Goal: Transaction & Acquisition: Purchase product/service

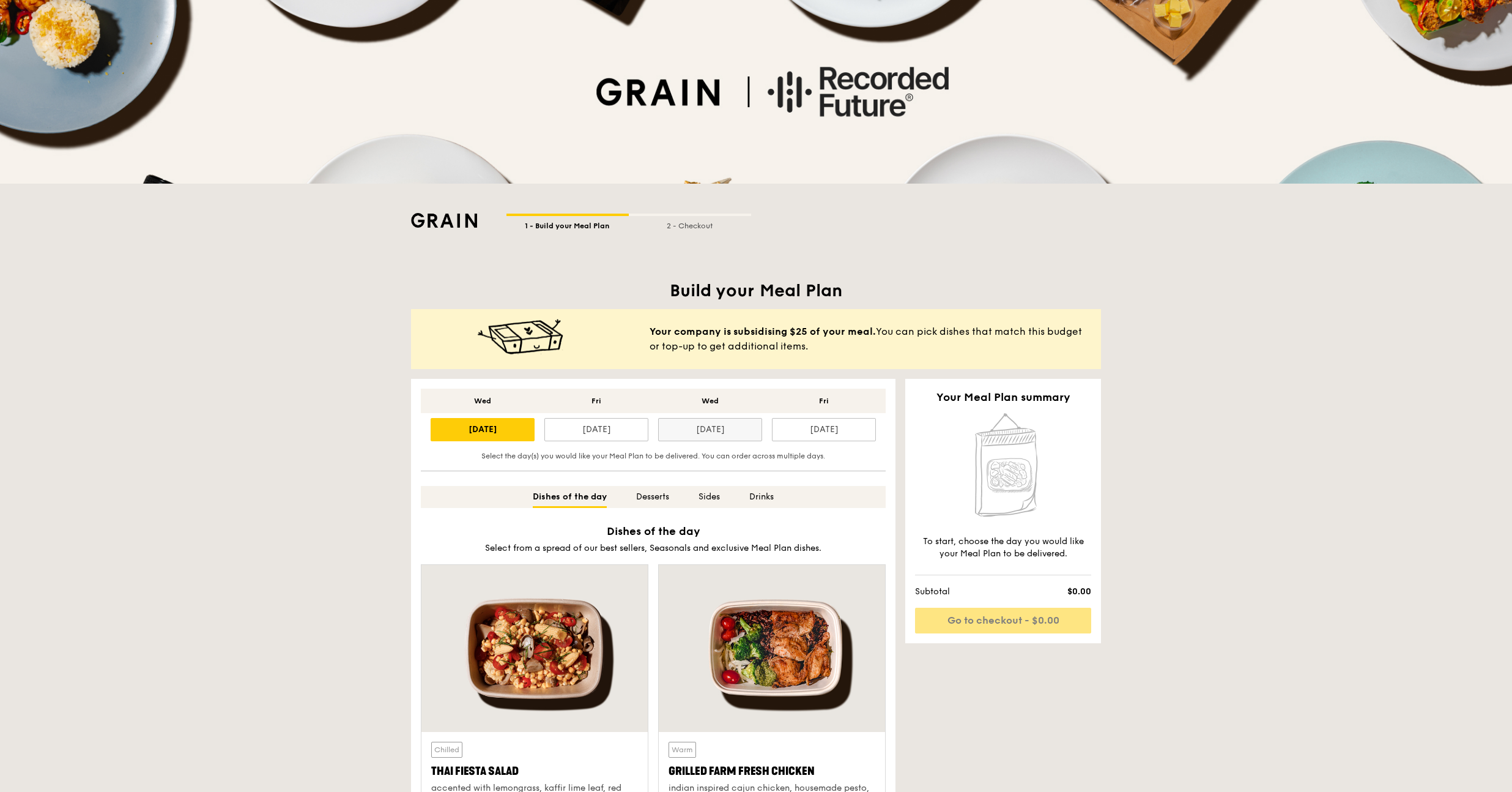
click at [726, 428] on div "[DATE]" at bounding box center [710, 430] width 104 height 24
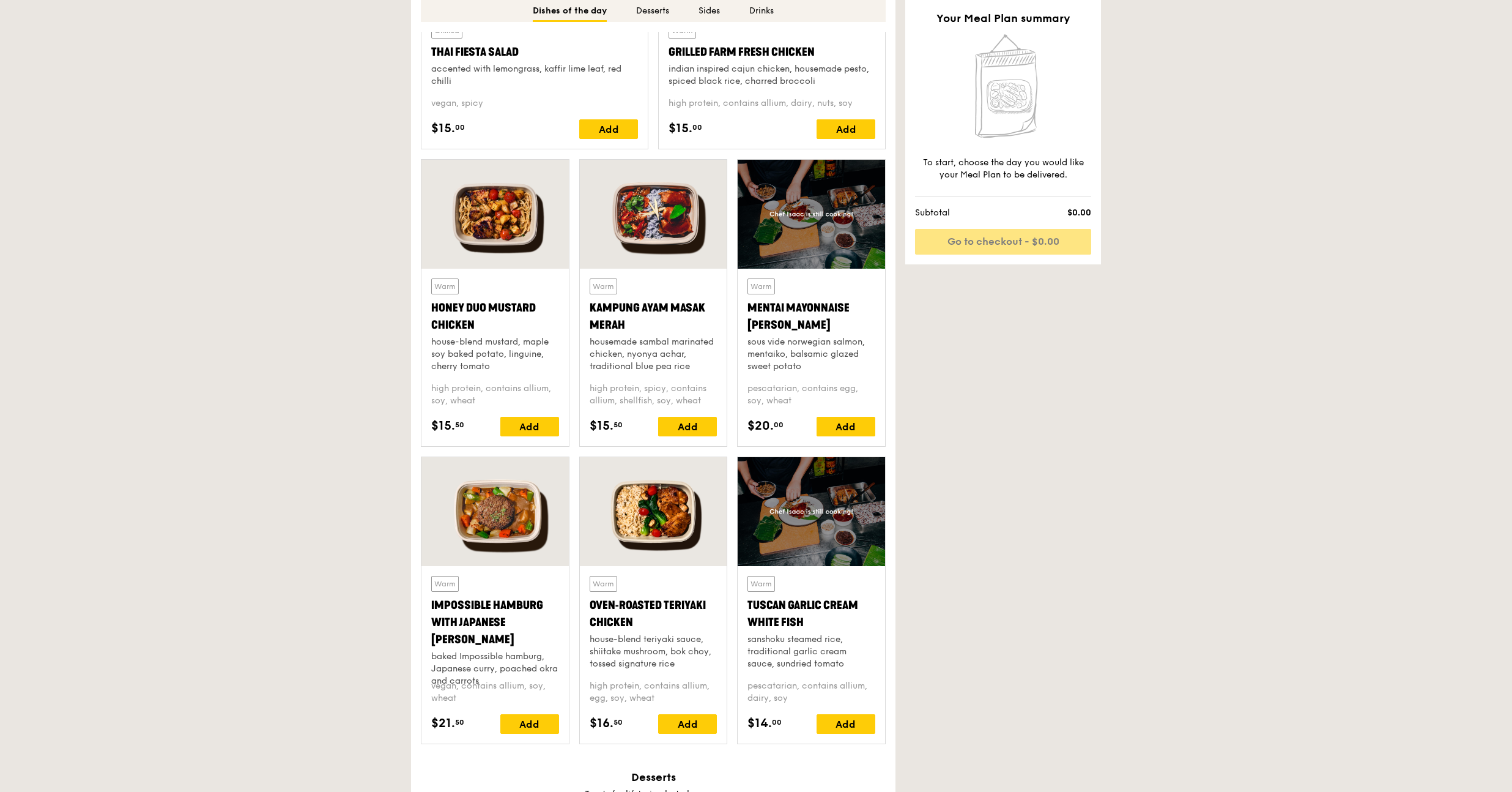
scroll to position [736, 0]
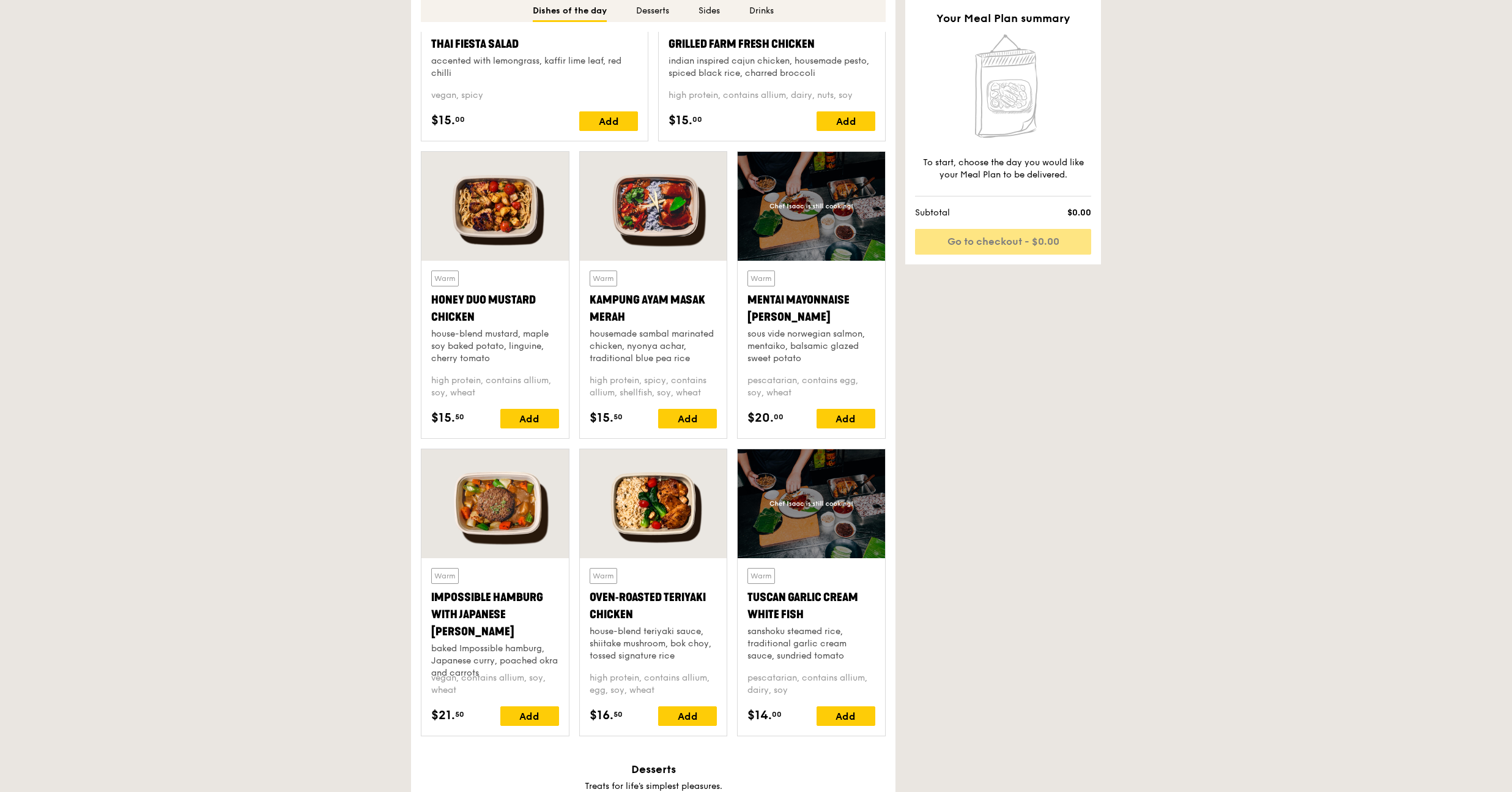
click at [639, 501] on div at bounding box center [654, 503] width 147 height 109
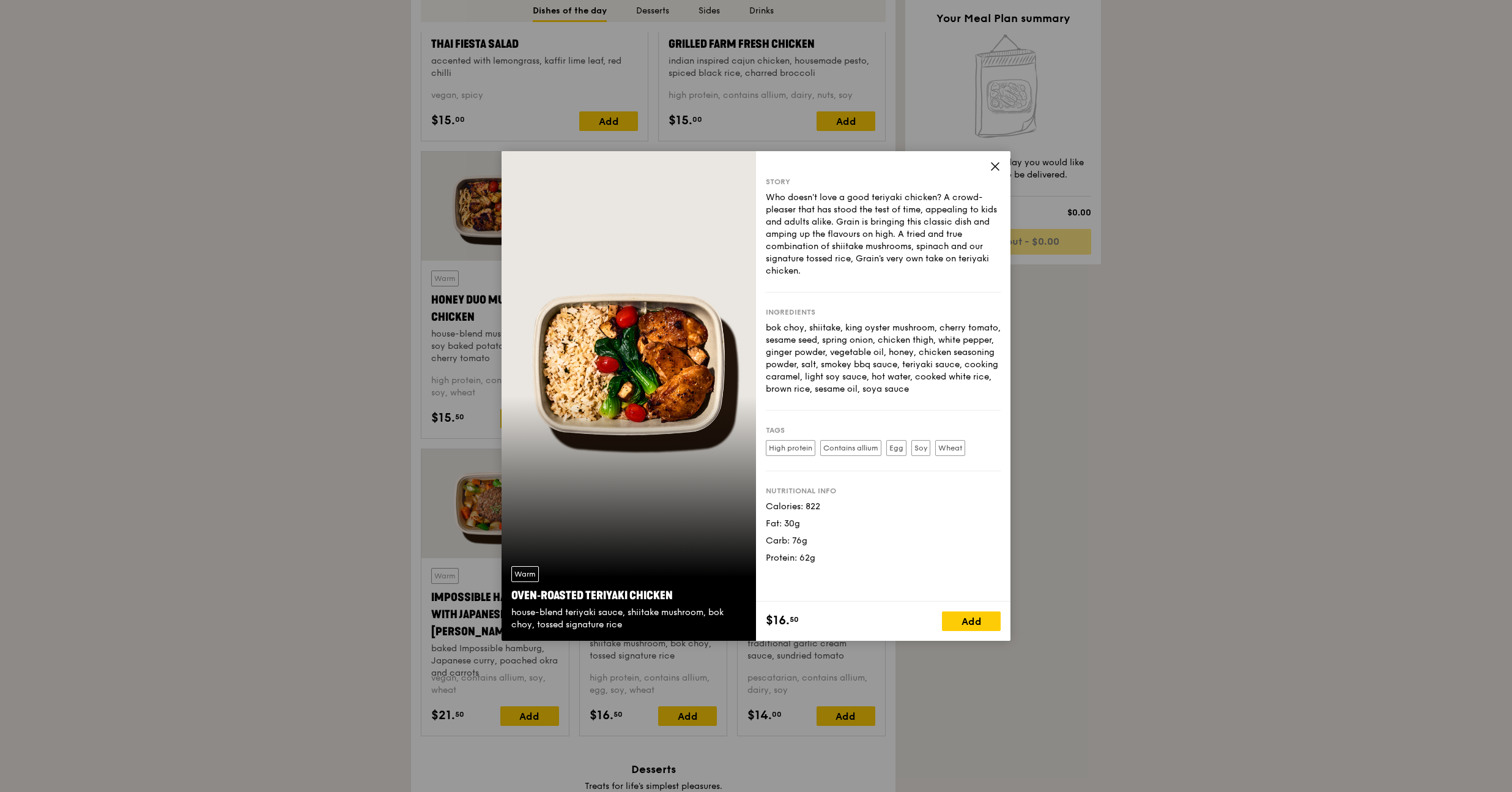
click at [993, 176] on div "Story Who doesn't love a good teriyaki chicken? A crowd-pleaser that has stood …" at bounding box center [884, 376] width 255 height 451
click at [993, 170] on icon at bounding box center [995, 167] width 11 height 11
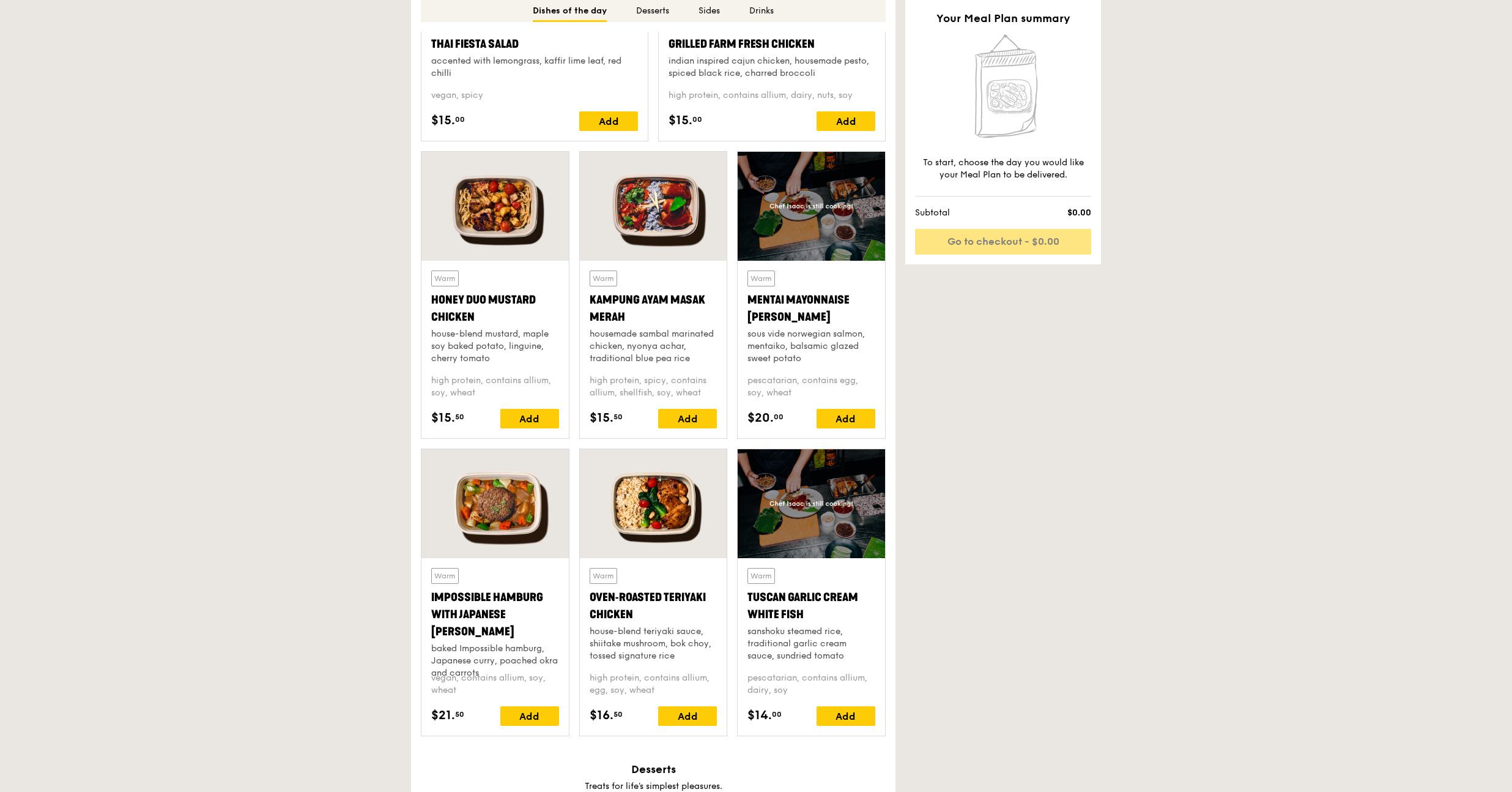
scroll to position [604, 0]
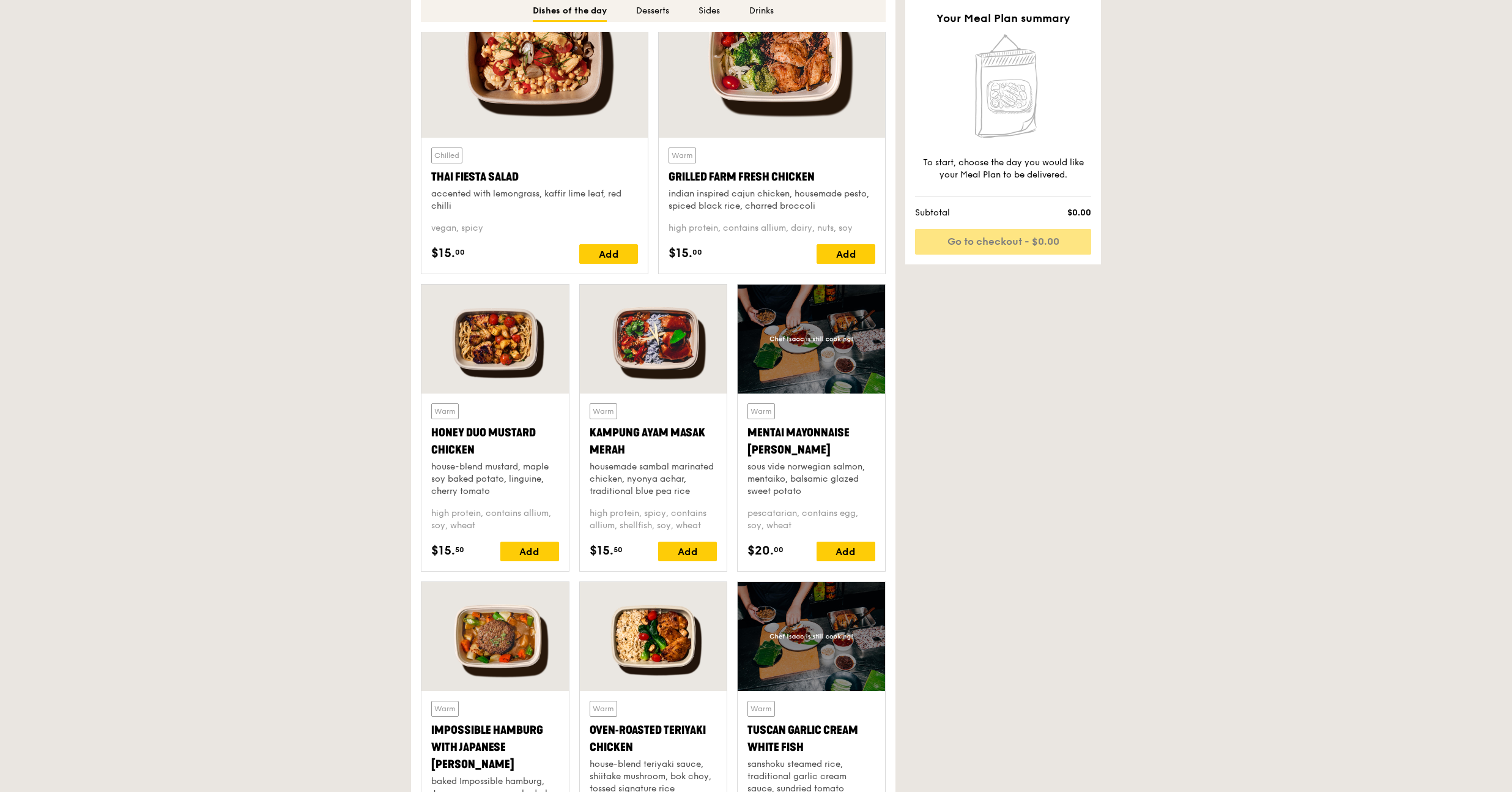
click at [685, 348] on div at bounding box center [654, 339] width 147 height 109
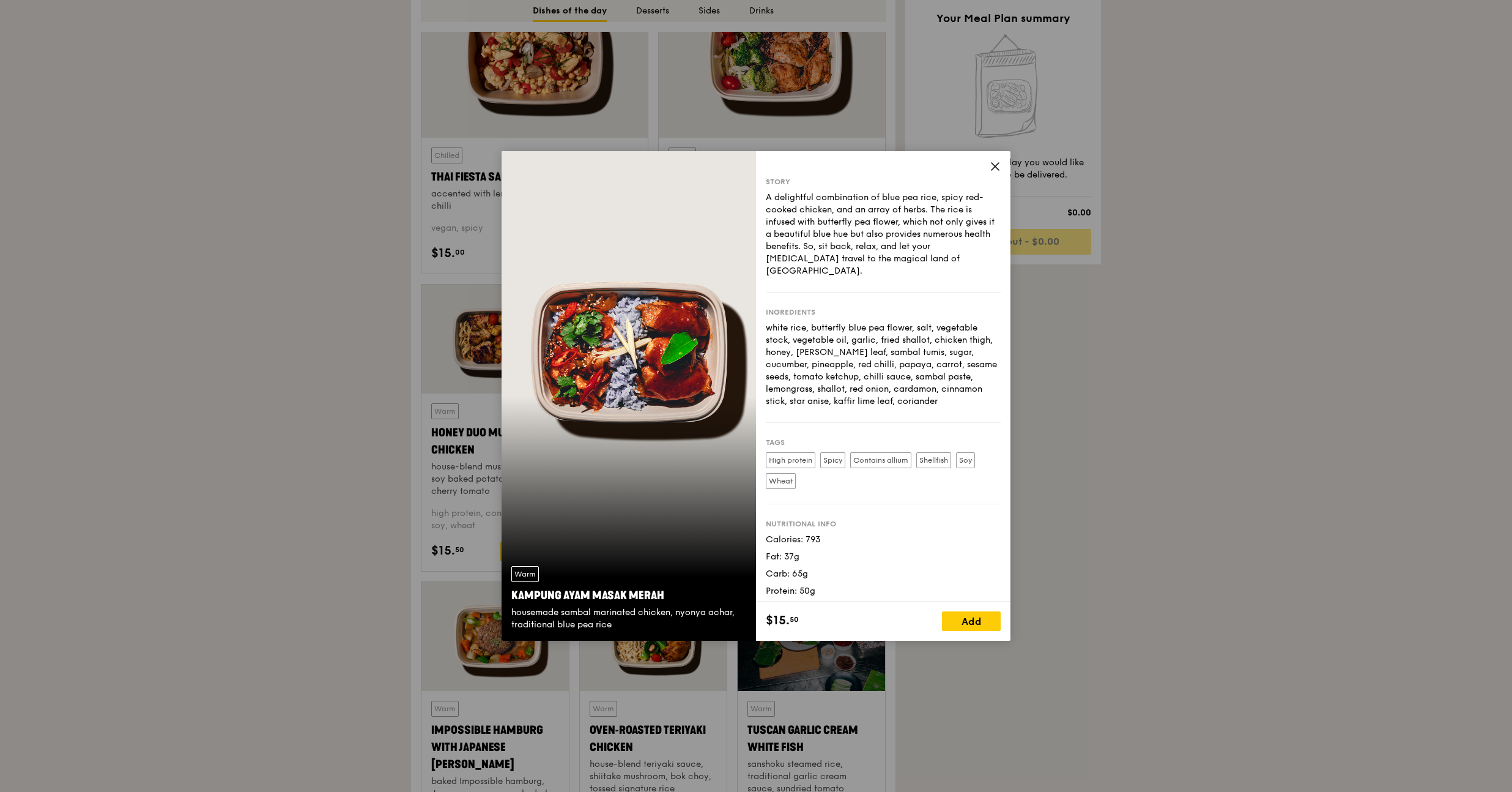
click at [989, 167] on icon at bounding box center [995, 167] width 11 height 11
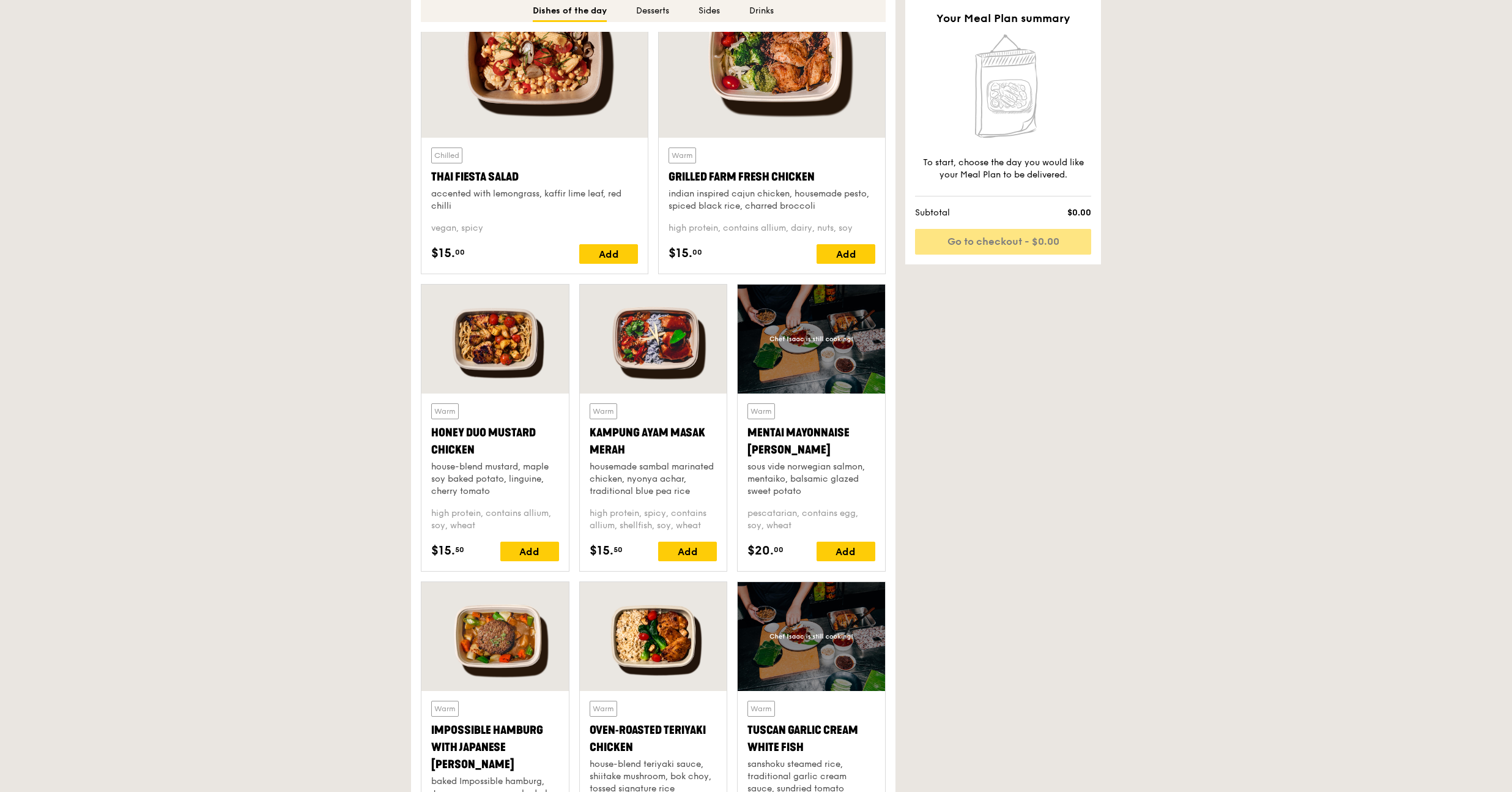
scroll to position [452, 0]
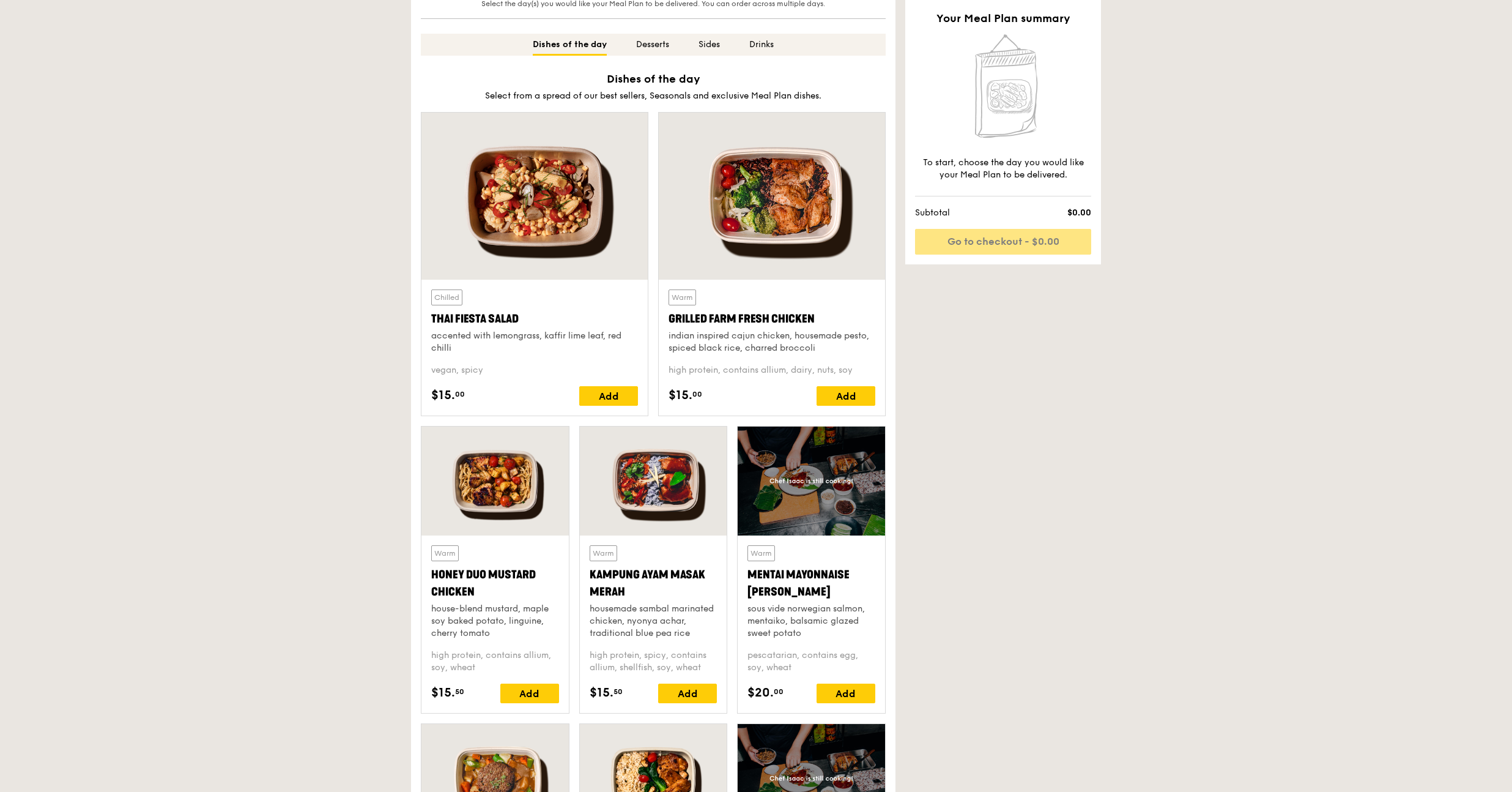
click at [810, 186] on div at bounding box center [772, 196] width 227 height 167
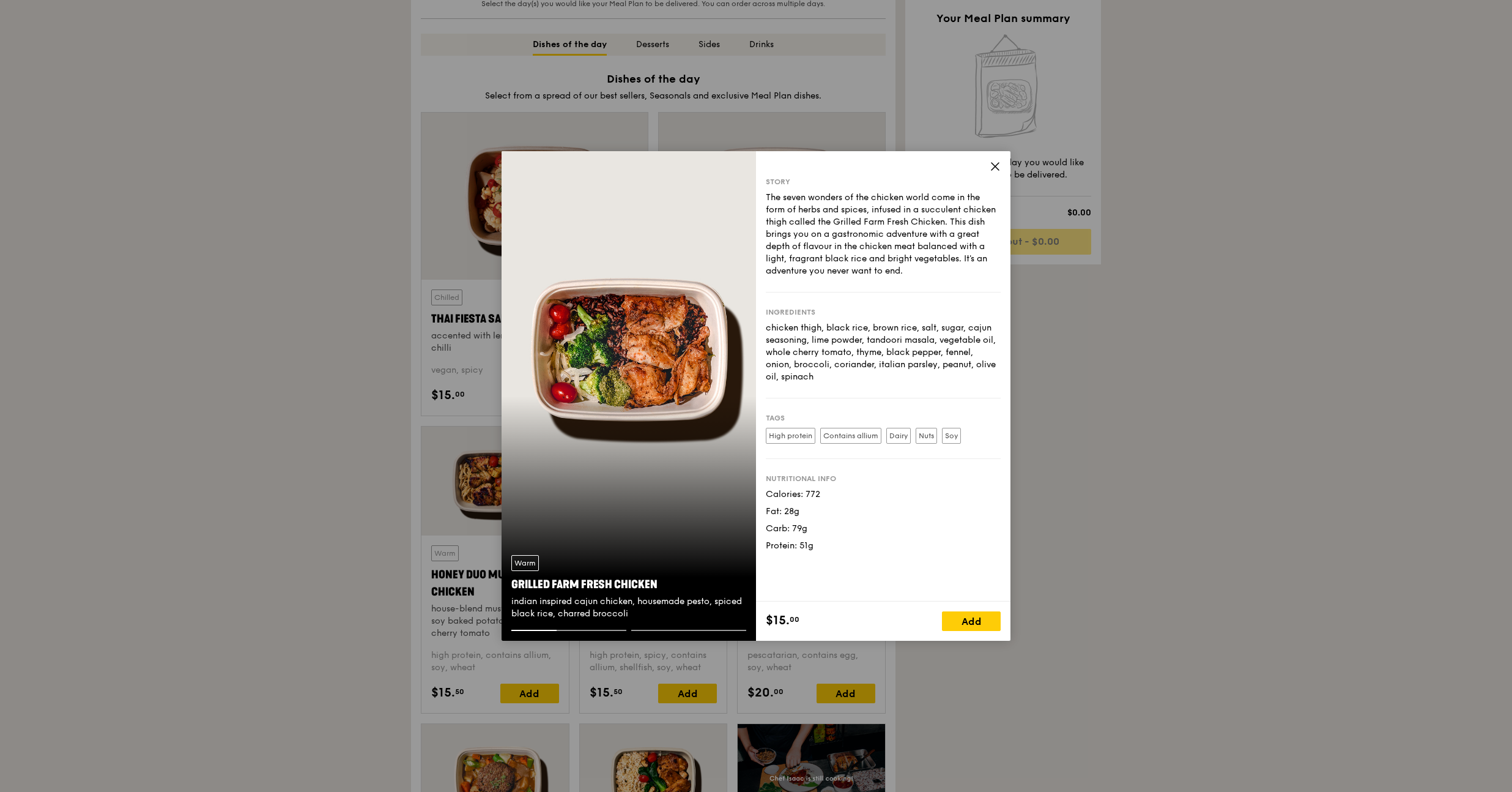
click at [1001, 170] on div "Story The seven wonders of the chicken world come in the form of herbs and spic…" at bounding box center [884, 376] width 255 height 451
click at [997, 165] on icon at bounding box center [995, 167] width 11 height 11
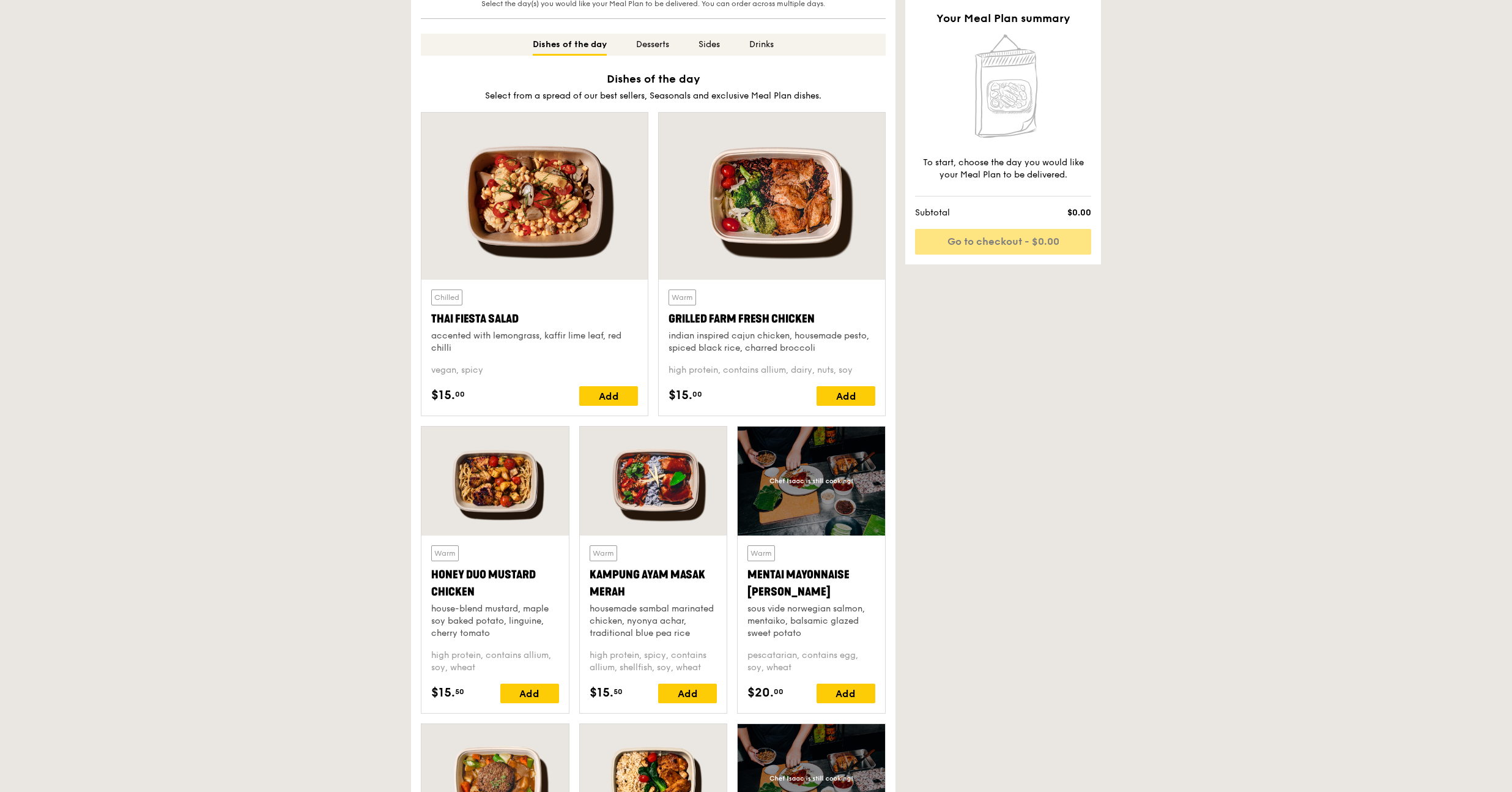
click at [517, 202] on div at bounding box center [534, 196] width 227 height 167
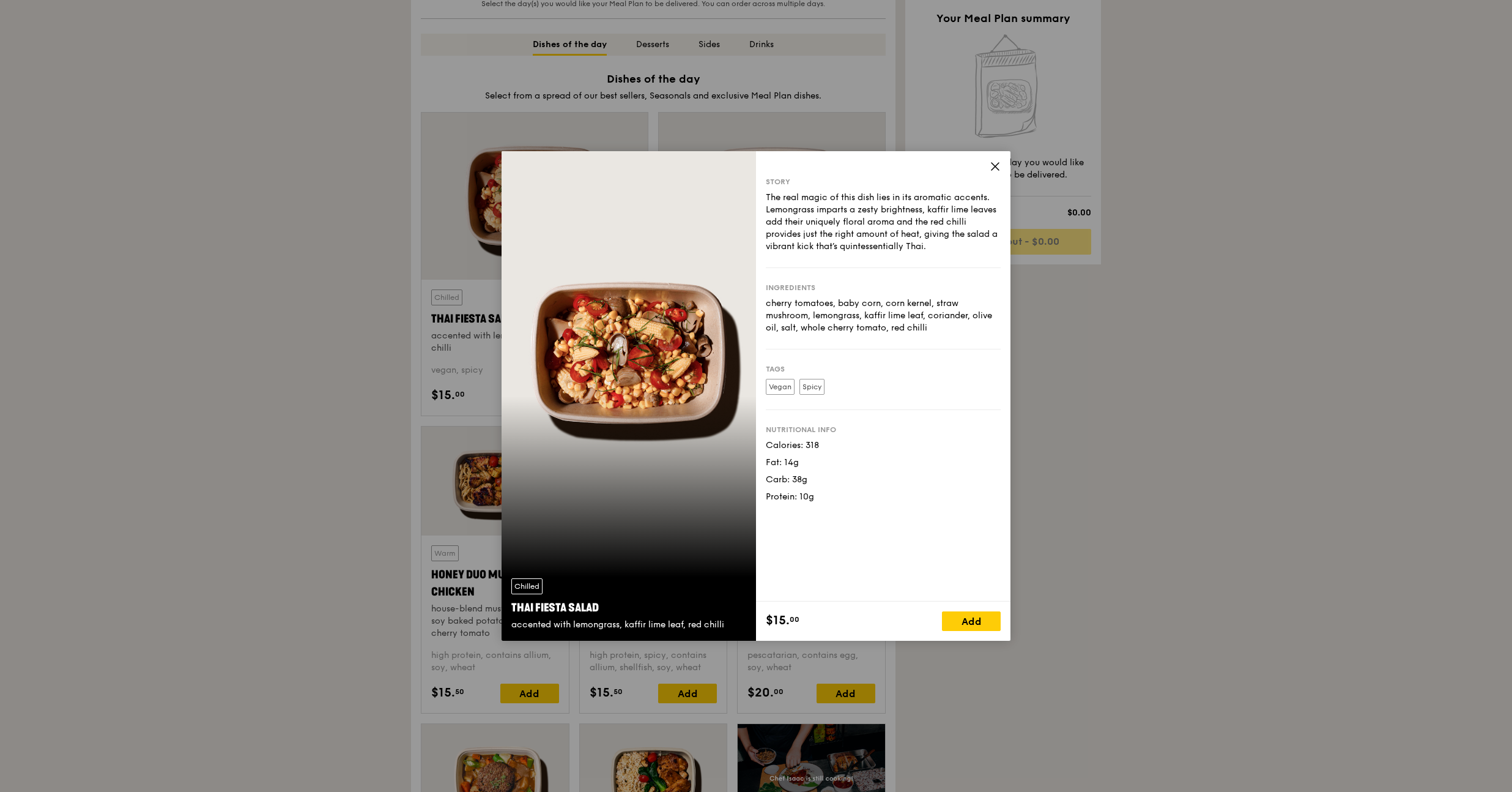
click at [993, 168] on icon at bounding box center [995, 167] width 11 height 11
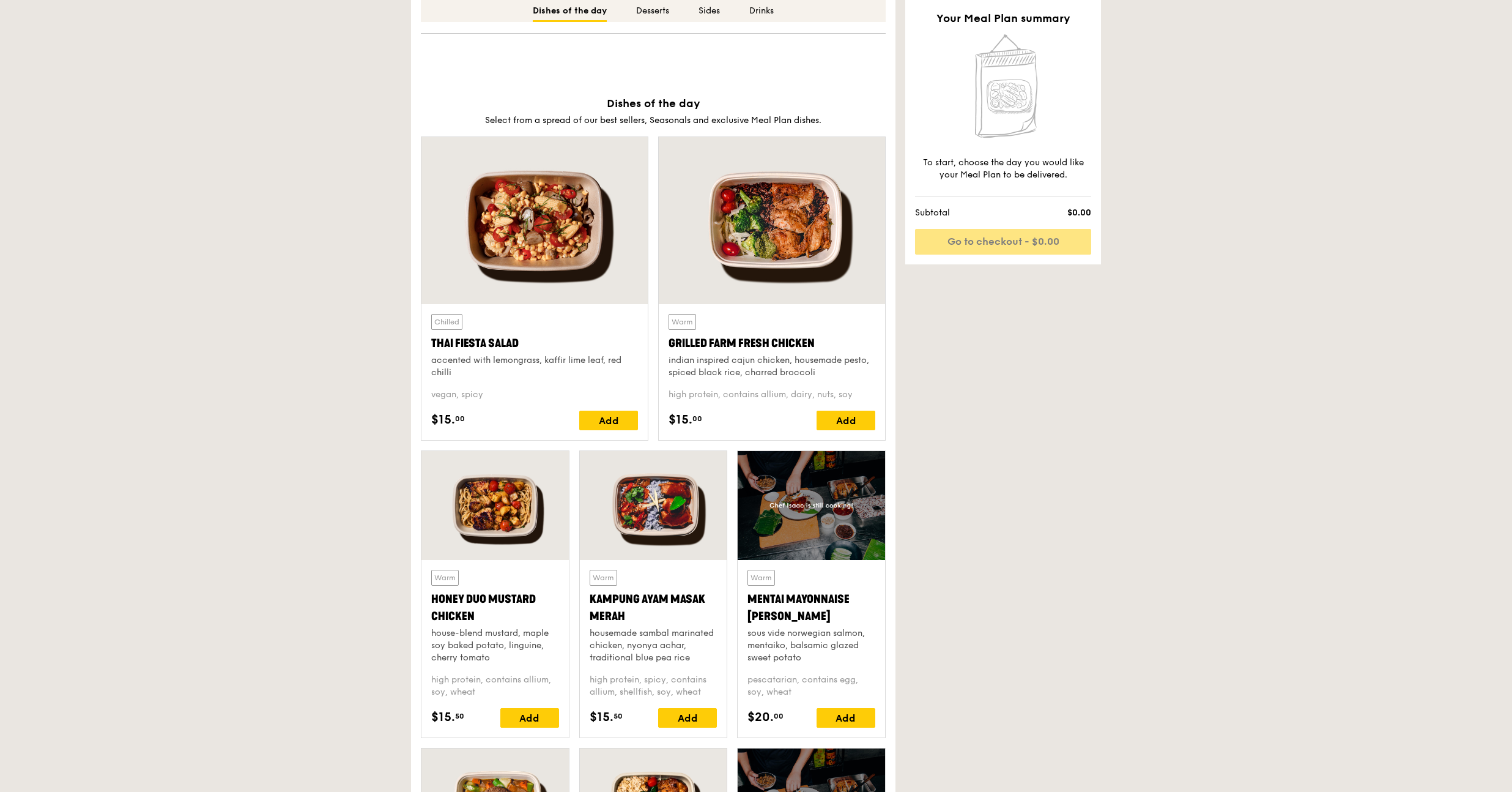
scroll to position [830, 0]
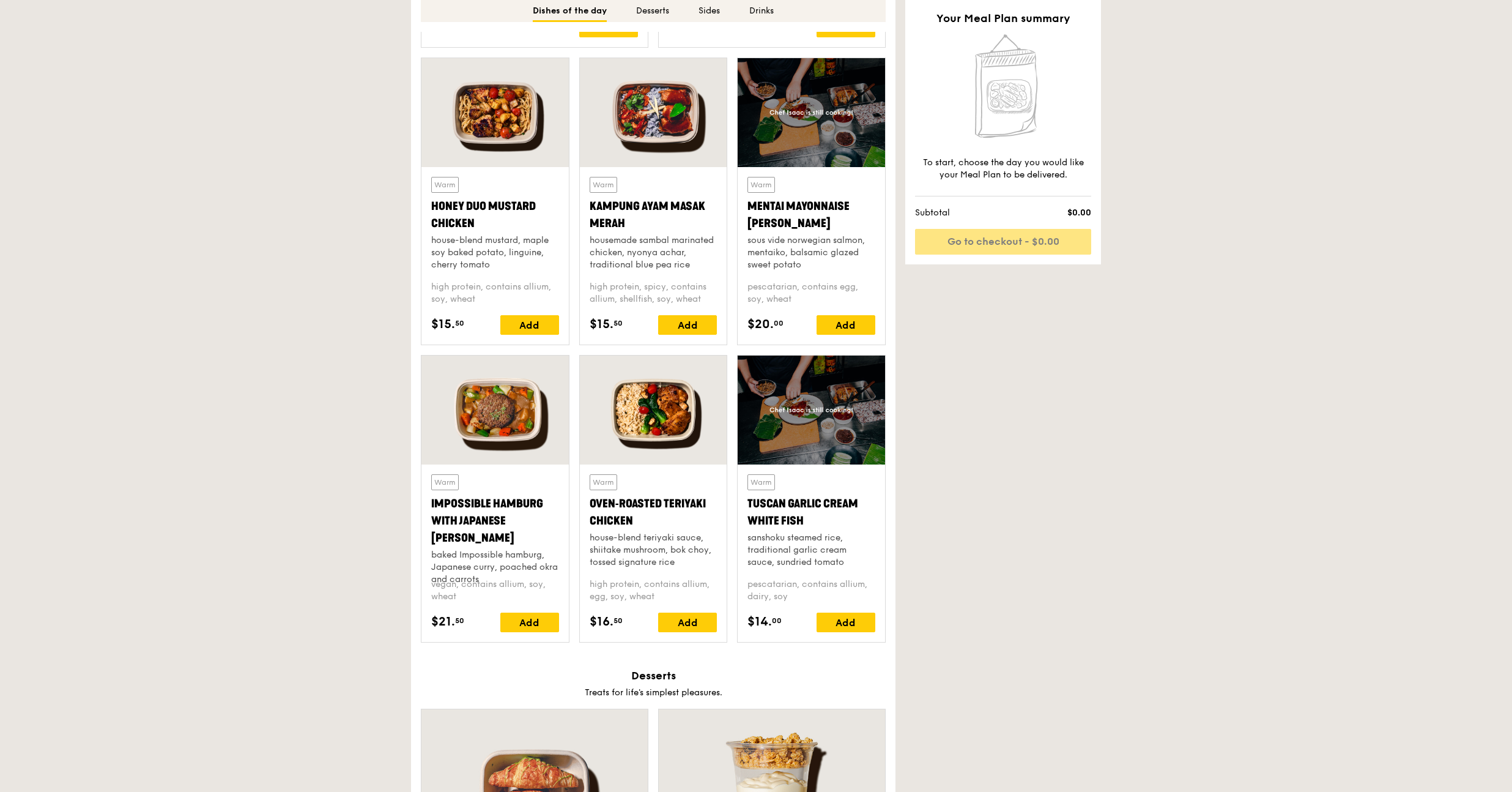
click at [831, 437] on div at bounding box center [811, 410] width 147 height 109
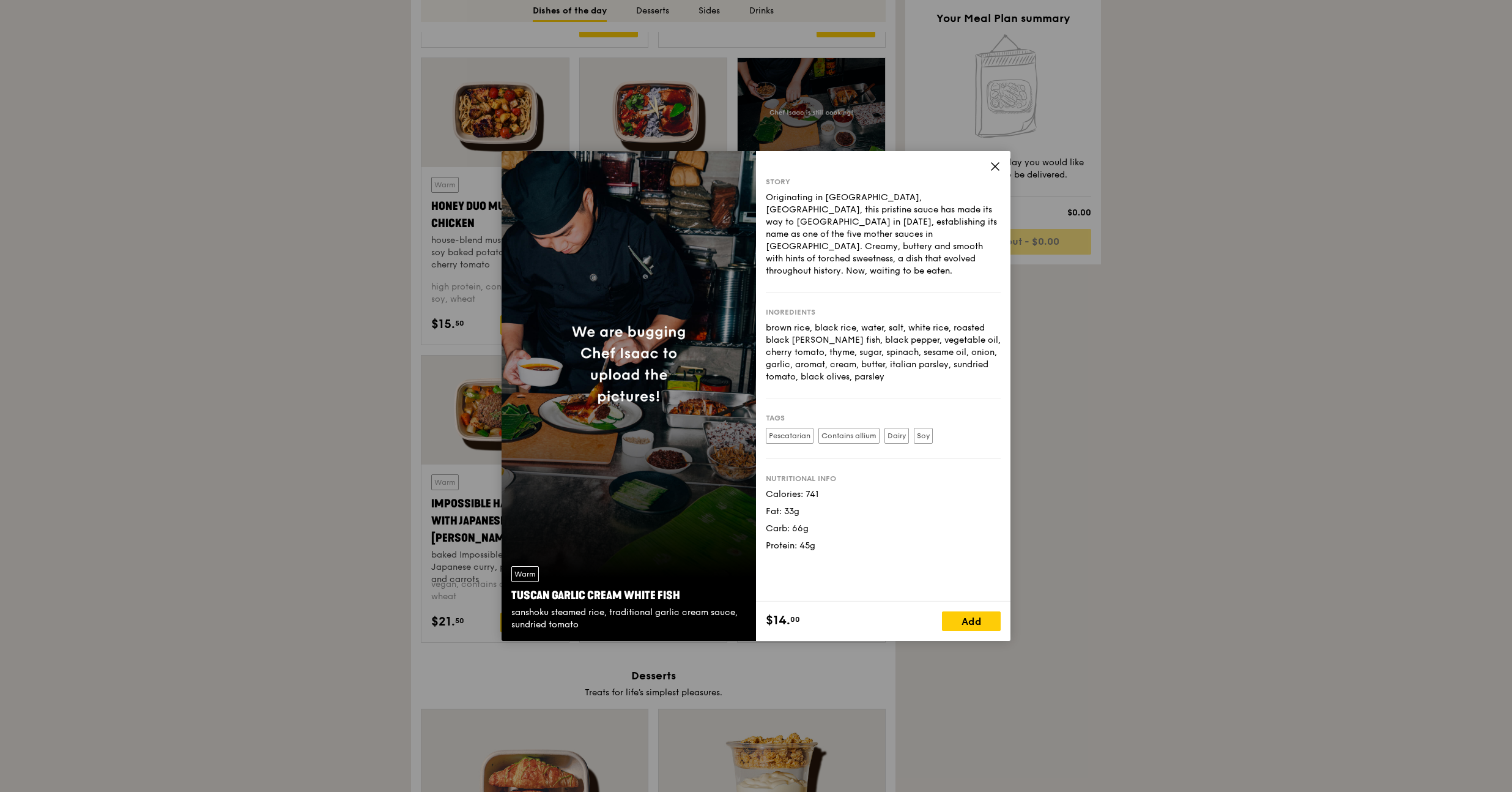
click at [991, 163] on icon at bounding box center [995, 167] width 7 height 7
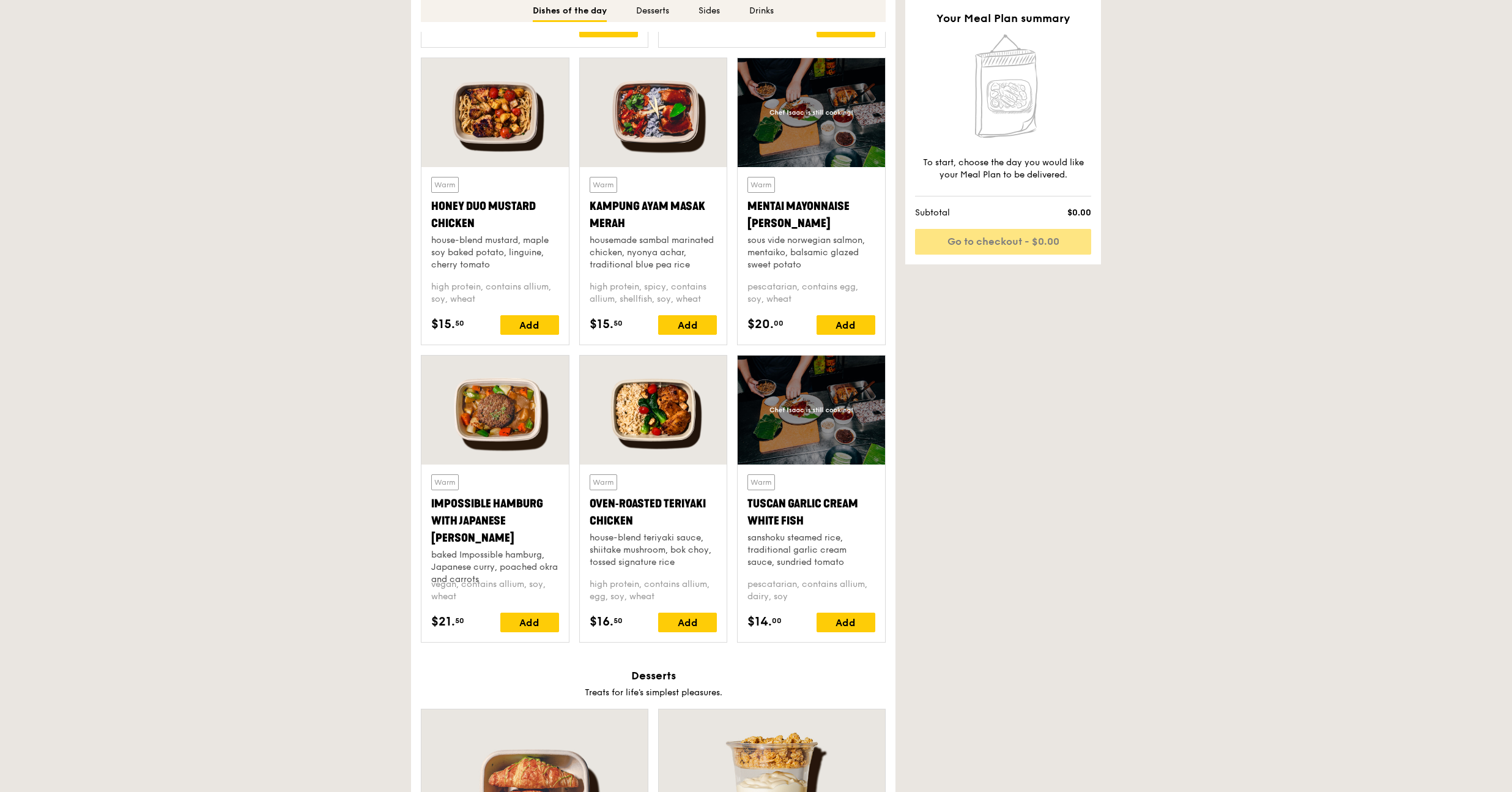
click at [814, 124] on div at bounding box center [811, 113] width 147 height 109
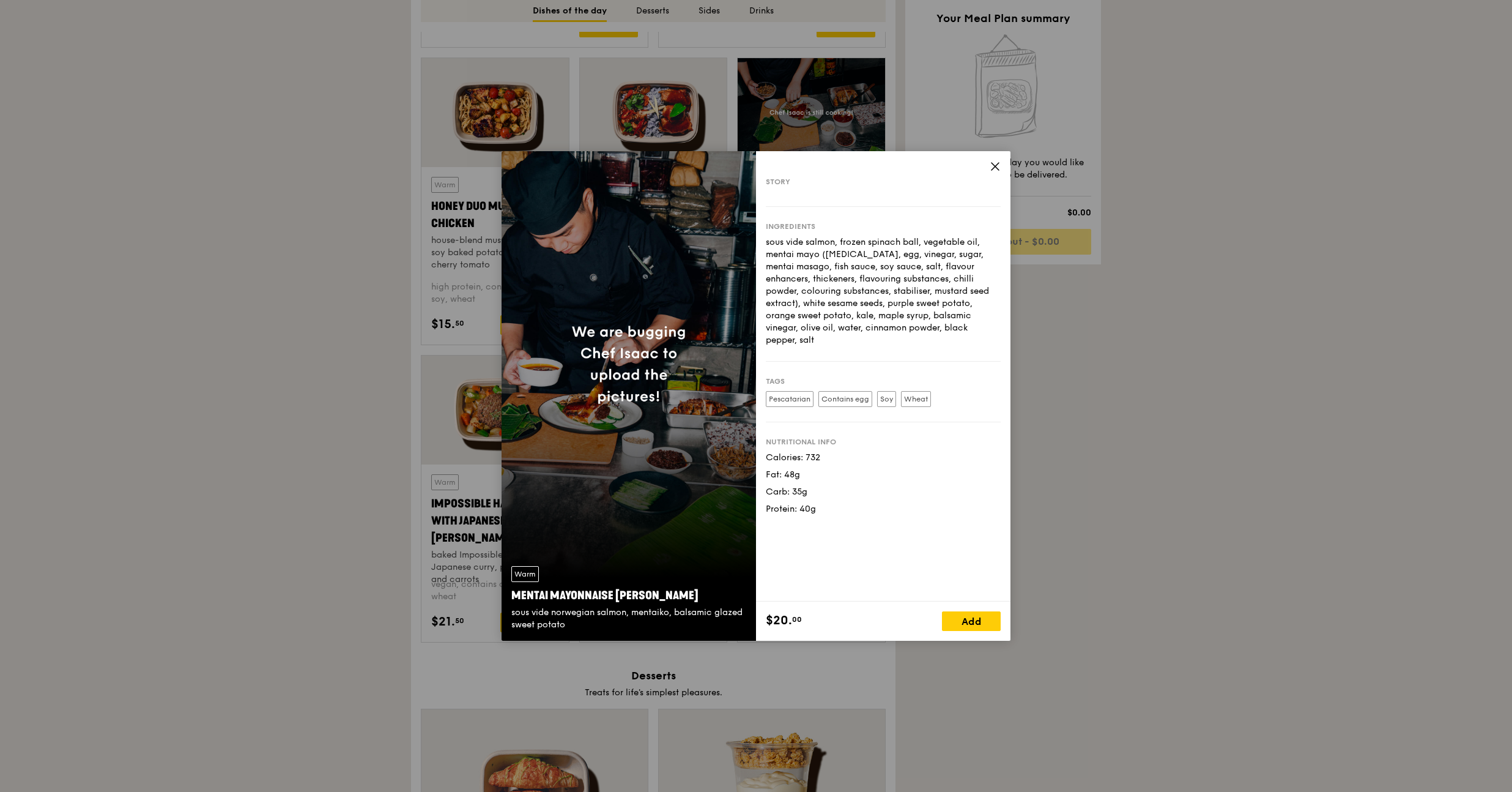
click at [991, 165] on icon at bounding box center [995, 167] width 11 height 11
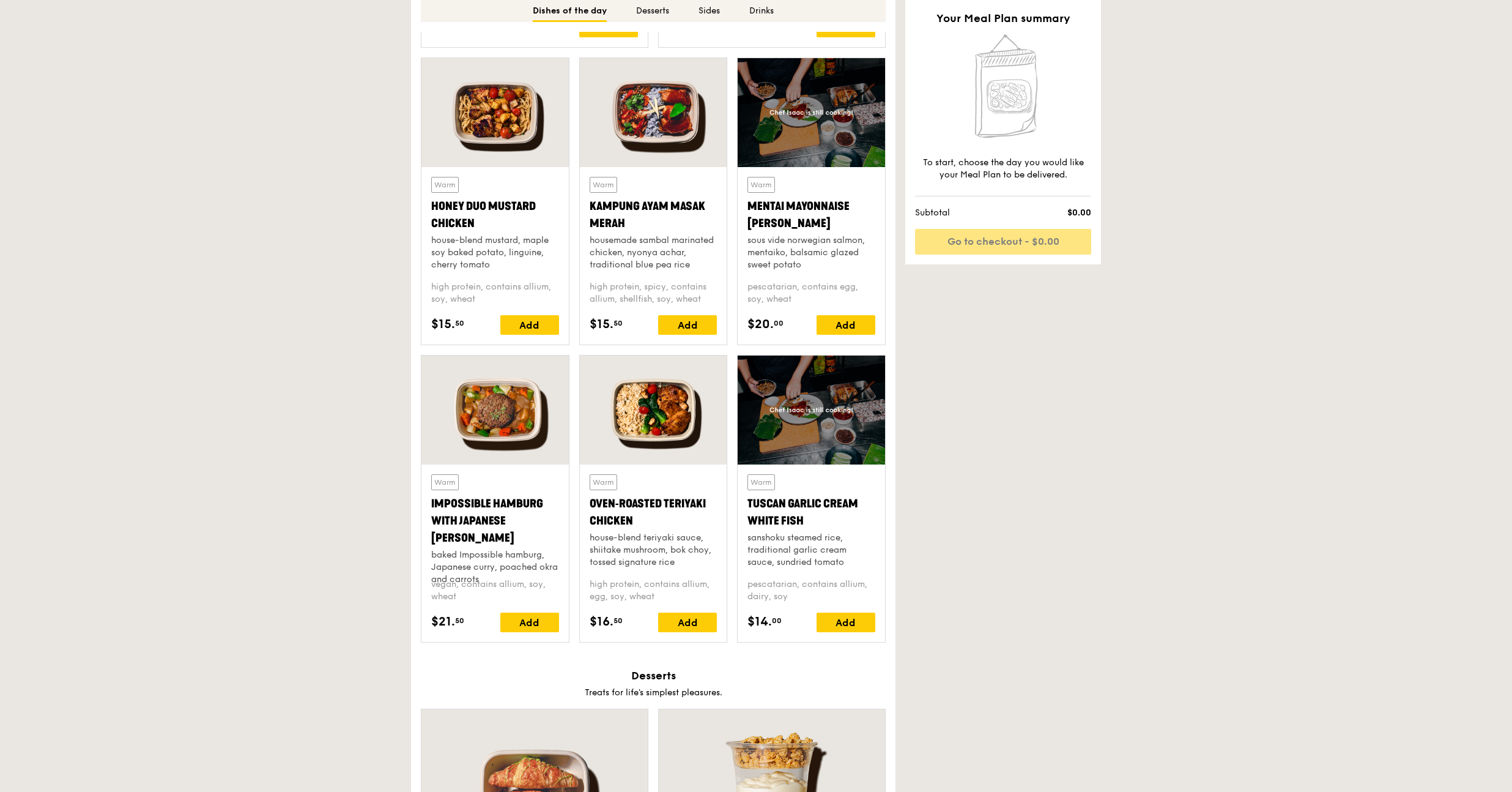
click at [613, 400] on div at bounding box center [654, 410] width 147 height 109
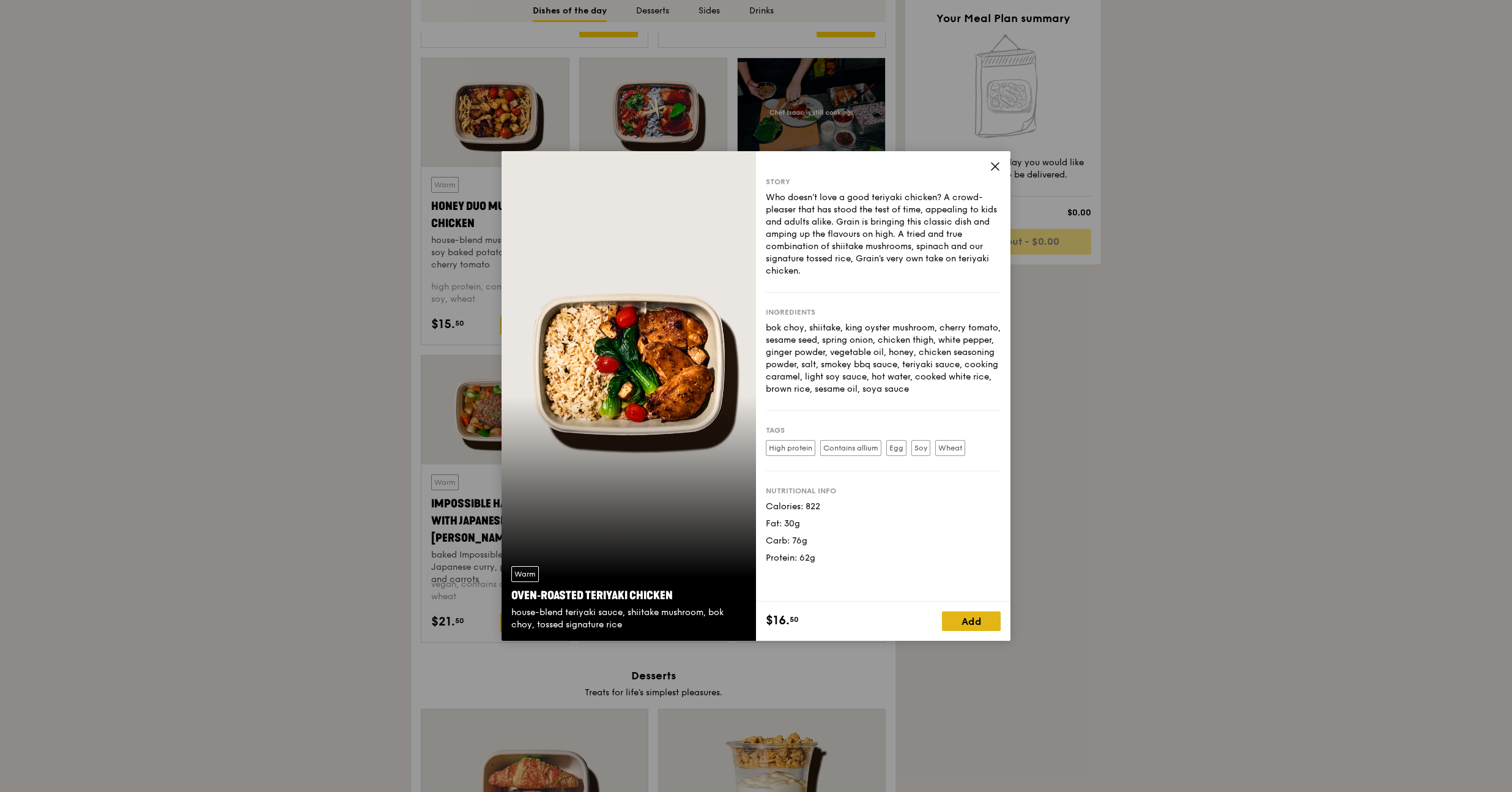
click at [967, 615] on div "Add" at bounding box center [971, 621] width 59 height 20
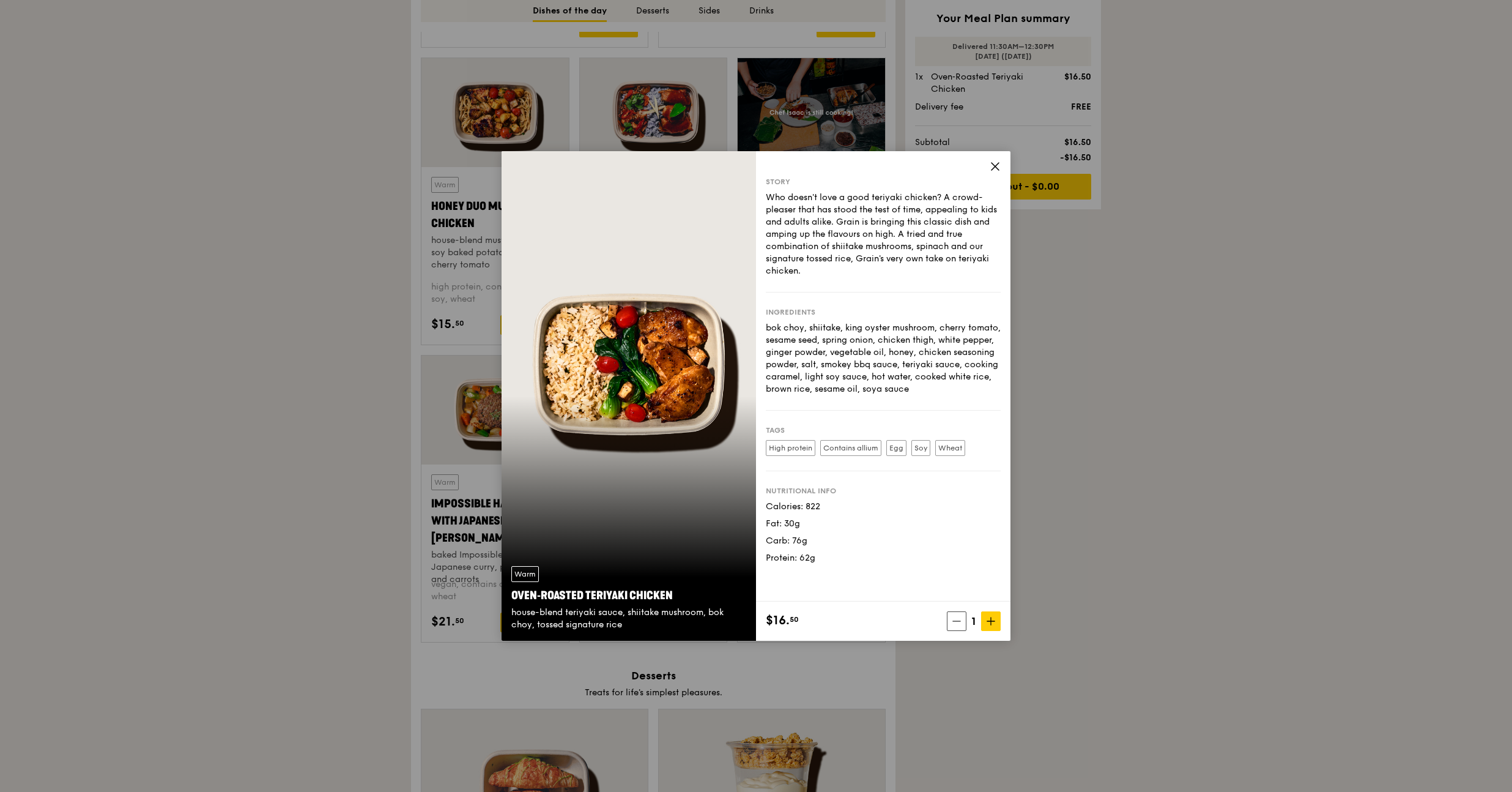
click at [992, 168] on icon at bounding box center [995, 167] width 7 height 7
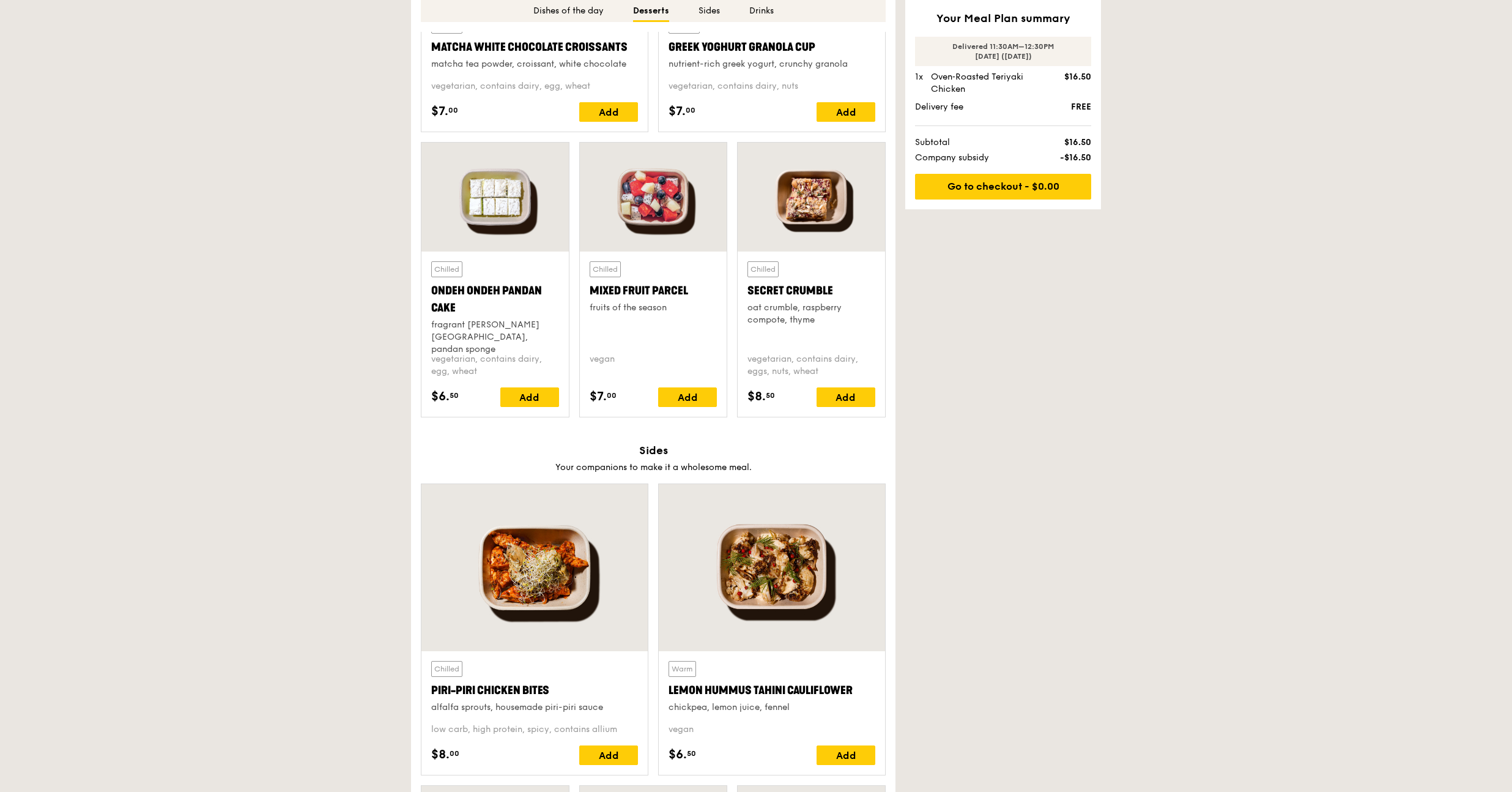
scroll to position [2013, 0]
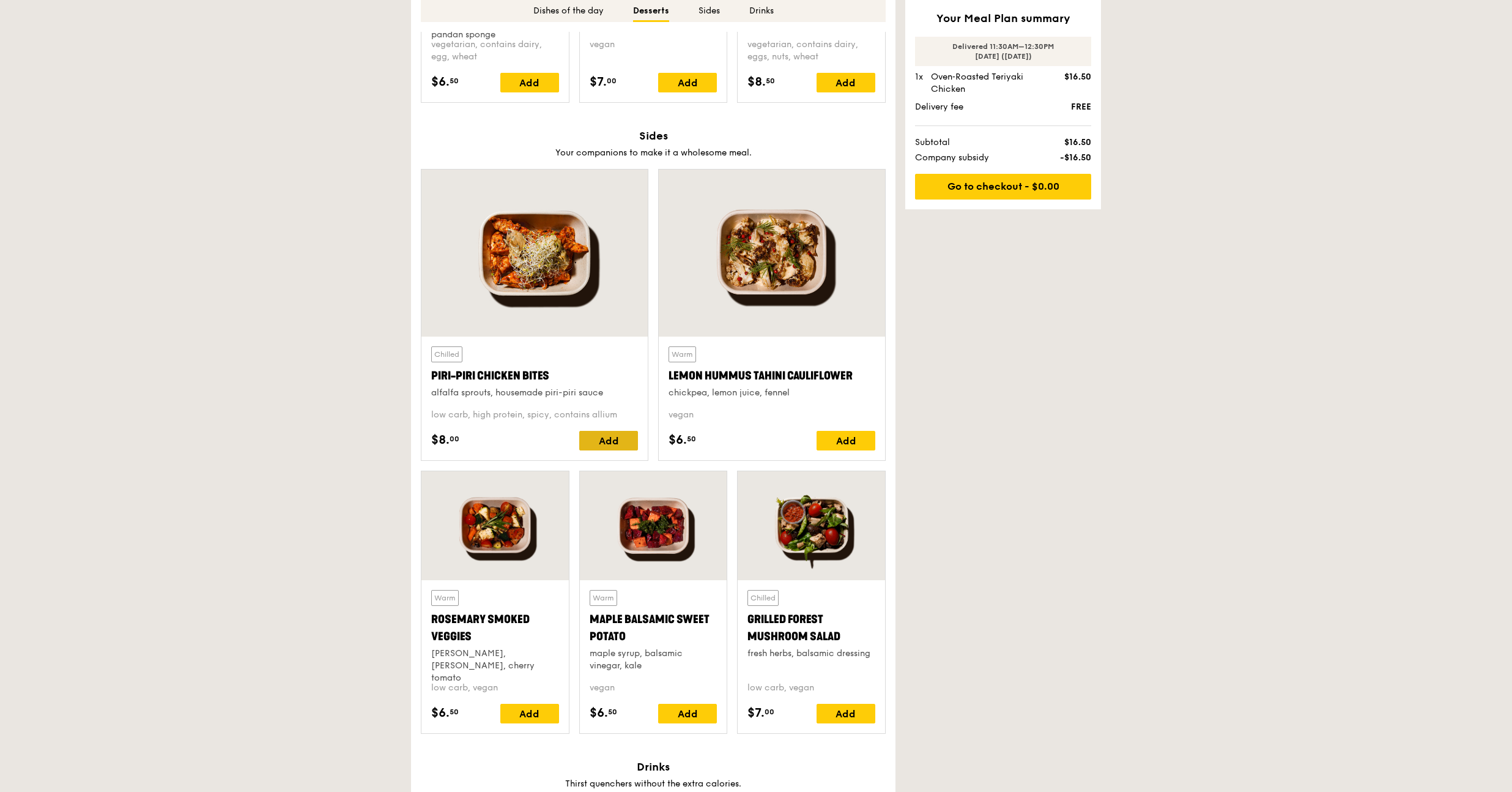
click at [604, 437] on div "Add" at bounding box center [608, 441] width 59 height 20
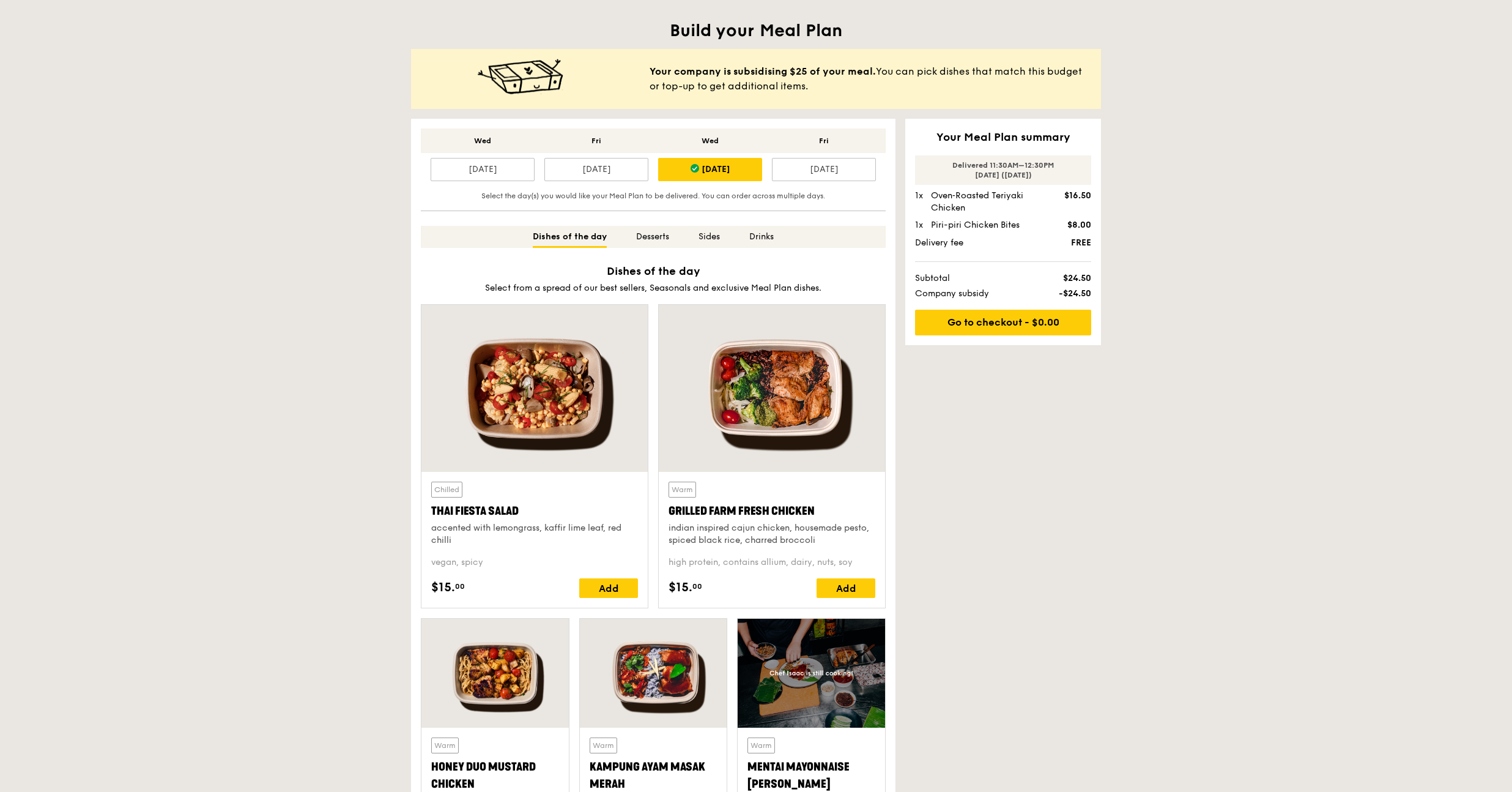
scroll to position [134, 0]
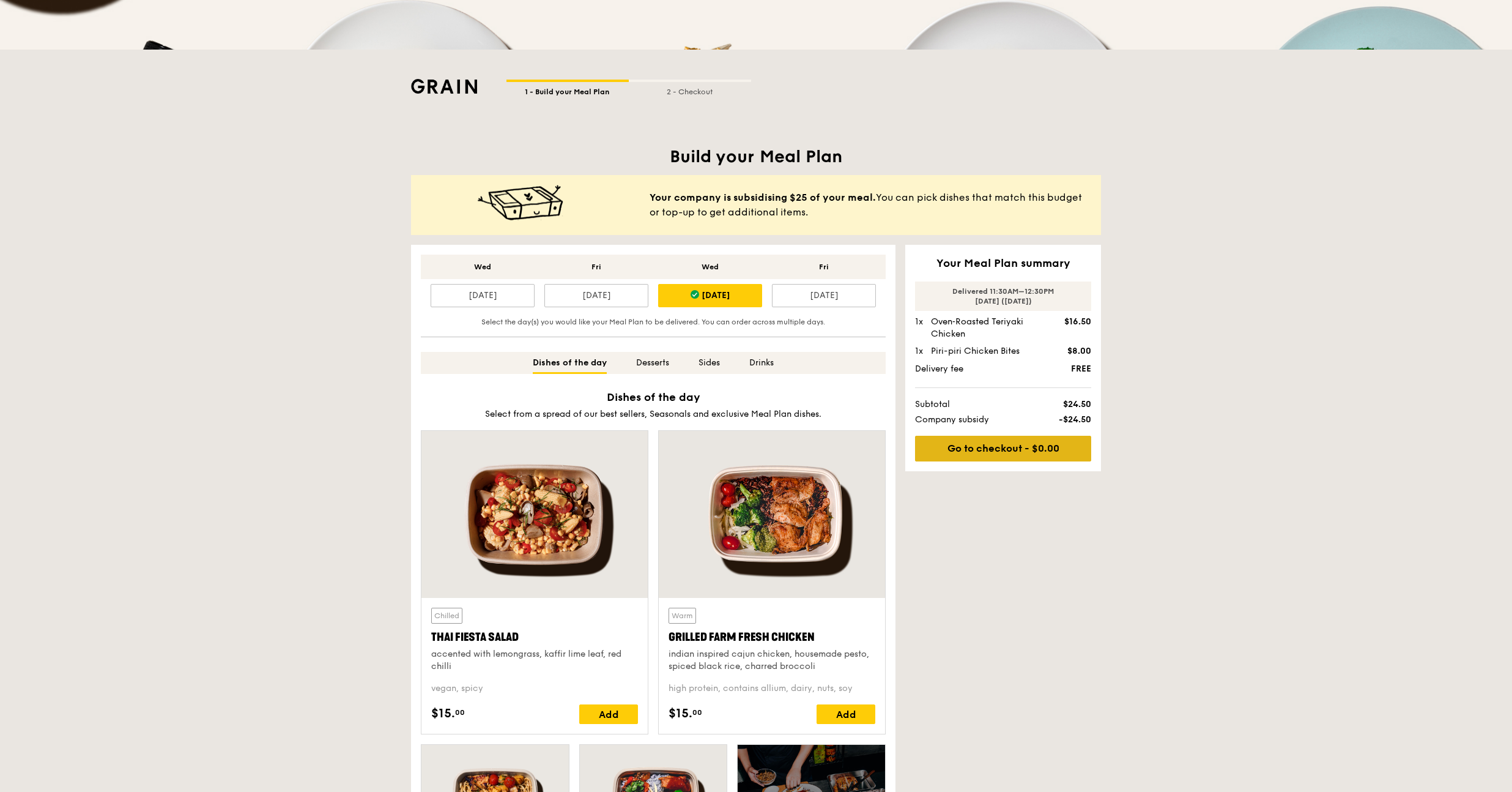
click at [1038, 441] on link "Go to checkout - $0.00" at bounding box center [1003, 448] width 177 height 25
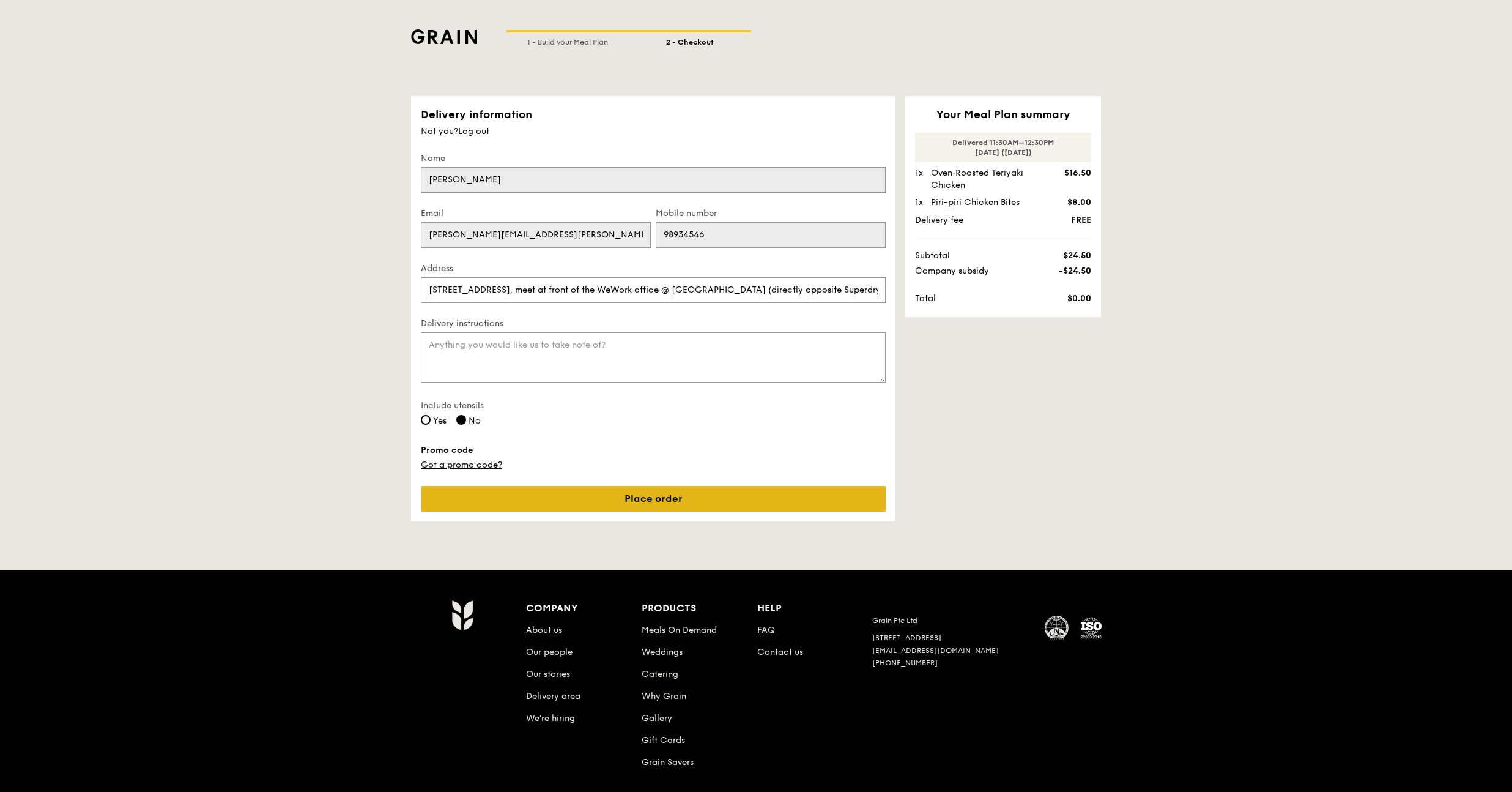
click at [584, 499] on link "Place order" at bounding box center [653, 499] width 465 height 25
